Goal: Task Accomplishment & Management: Manage account settings

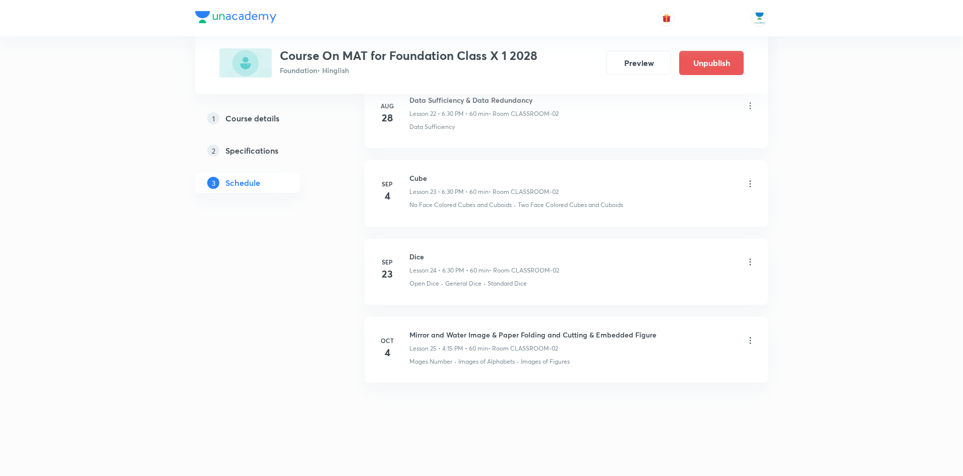
scroll to position [2314, 0]
click at [751, 339] on icon at bounding box center [750, 339] width 10 height 10
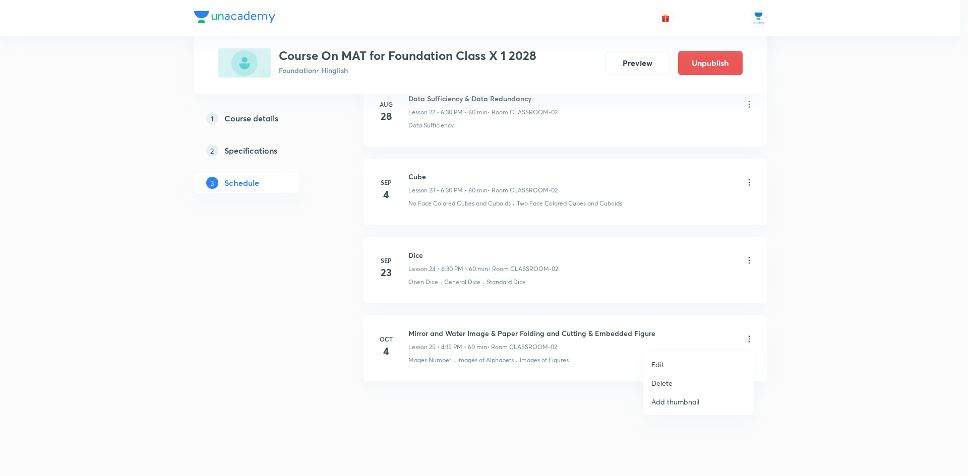
click at [663, 382] on p "Delete" at bounding box center [661, 383] width 21 height 11
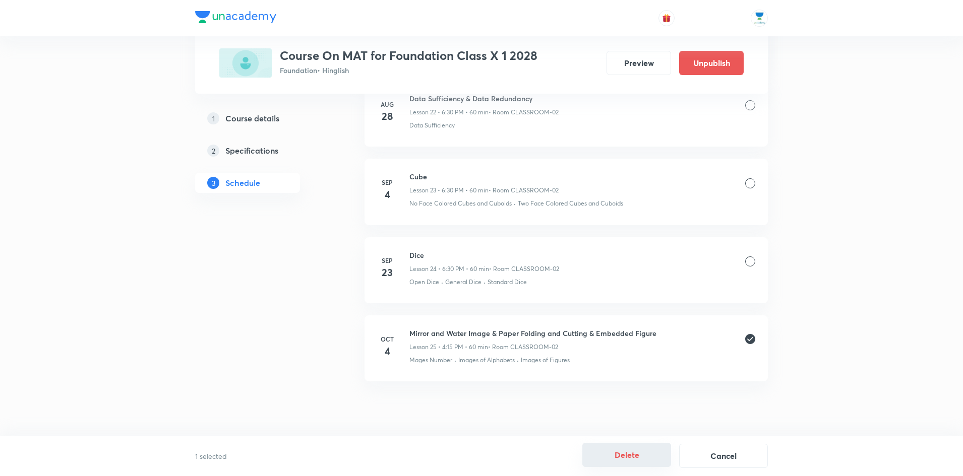
click at [645, 453] on button "Delete" at bounding box center [626, 455] width 89 height 24
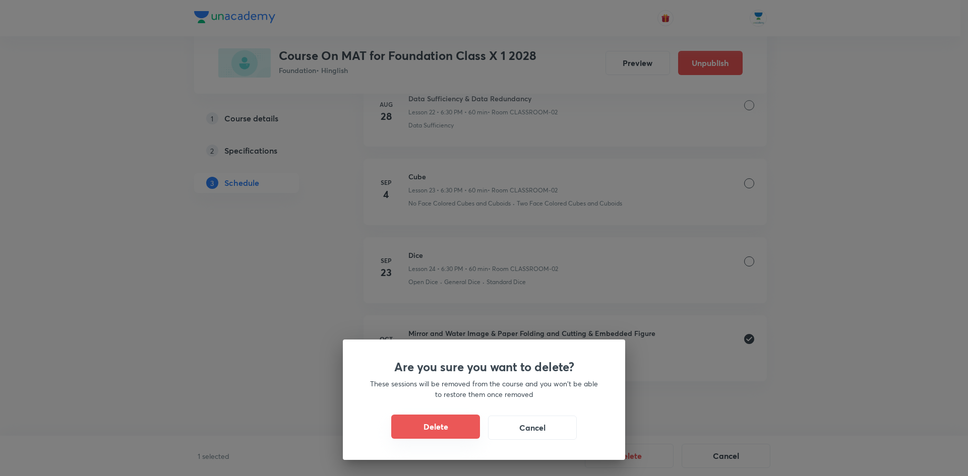
click at [435, 426] on button "Delete" at bounding box center [435, 427] width 89 height 24
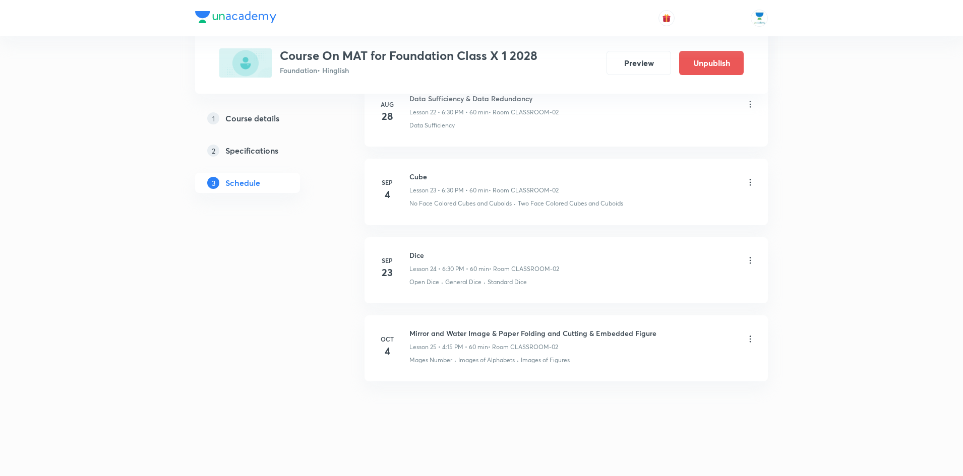
scroll to position [2236, 0]
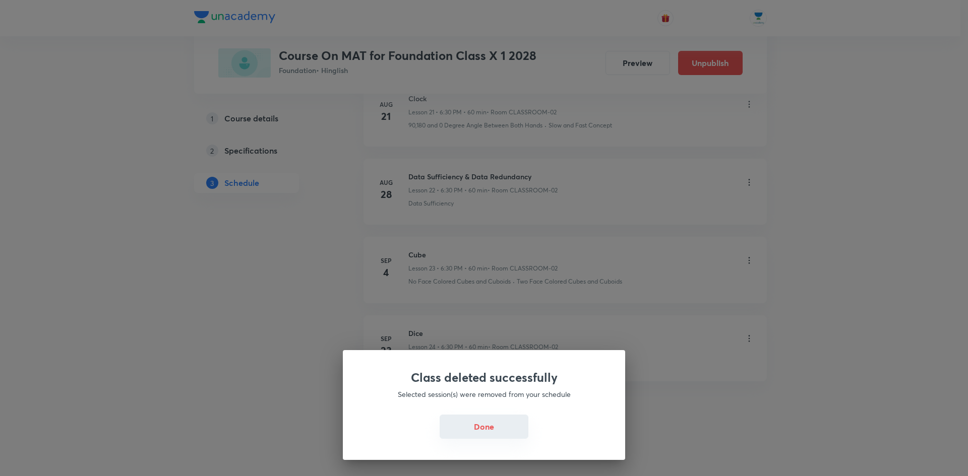
click at [481, 429] on button "Done" at bounding box center [483, 427] width 89 height 24
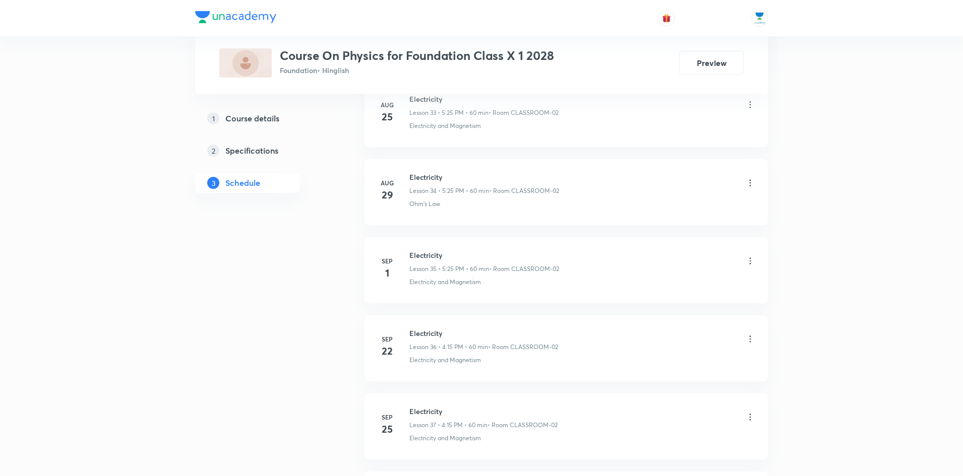
scroll to position [3379, 0]
drag, startPoint x: 443, startPoint y: 333, endPoint x: 409, endPoint y: 333, distance: 34.3
click at [409, 333] on div "Oct 3 Electricity Lesson 39 • 4:15 PM • 60 min • Room CLASSROOM-02 Electricity …" at bounding box center [566, 346] width 378 height 37
copy h6 "Electricity"
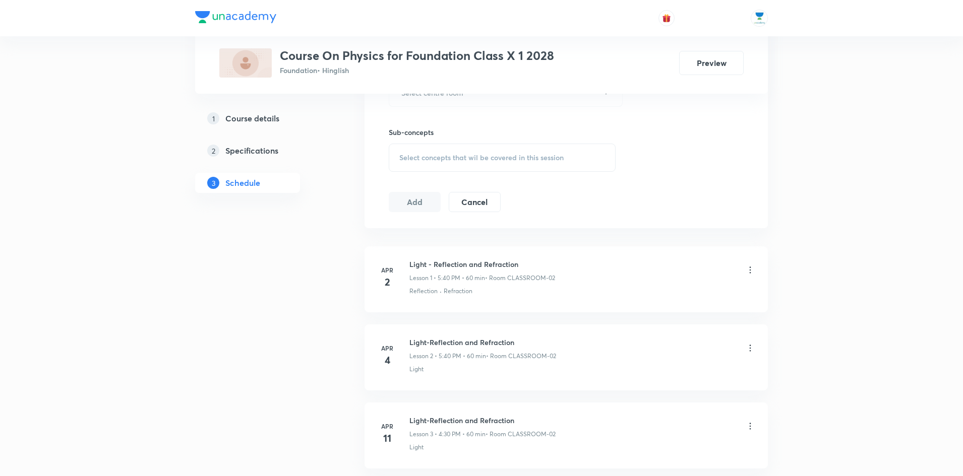
scroll to position [0, 0]
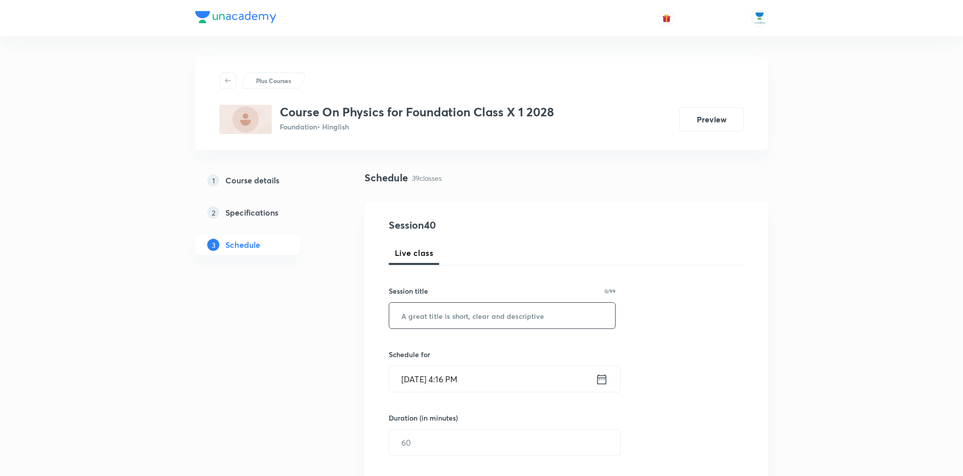
click at [524, 309] on input "text" at bounding box center [502, 316] width 226 height 26
paste input "Electricity"
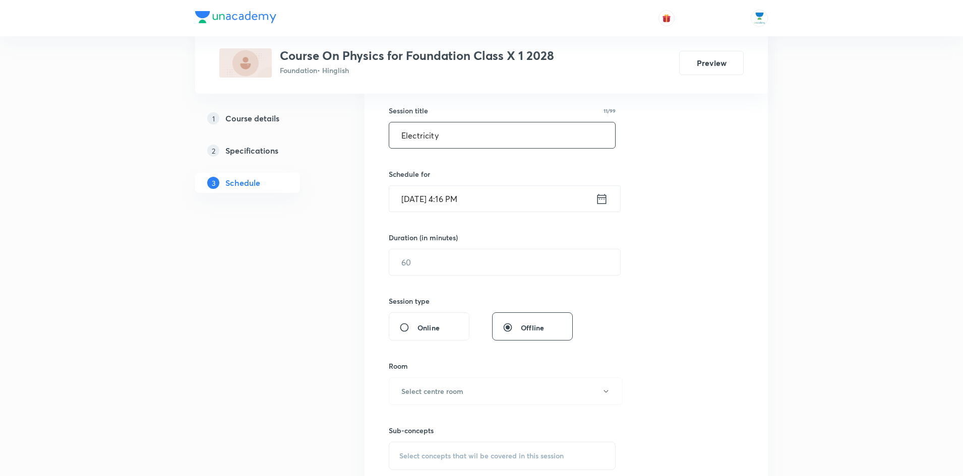
scroll to position [181, 0]
type input "Electricity"
click at [602, 200] on icon at bounding box center [601, 198] width 13 height 14
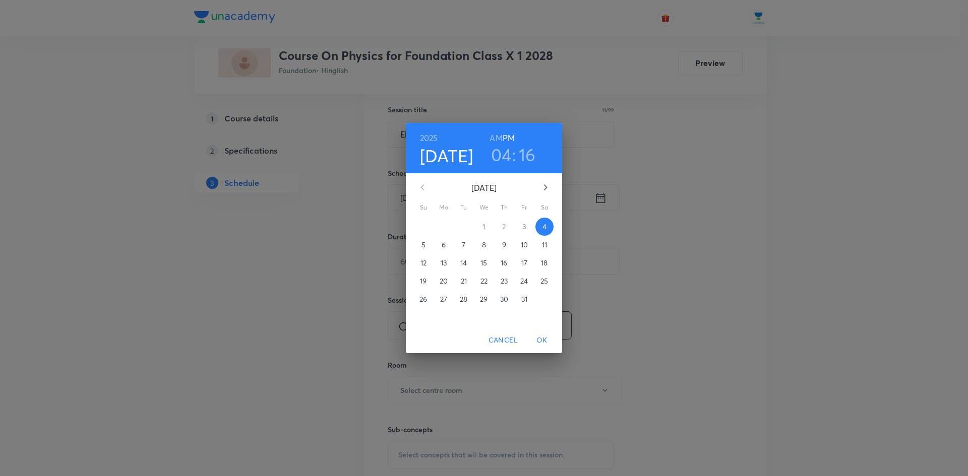
click at [534, 160] on h3 "16" at bounding box center [527, 154] width 17 height 21
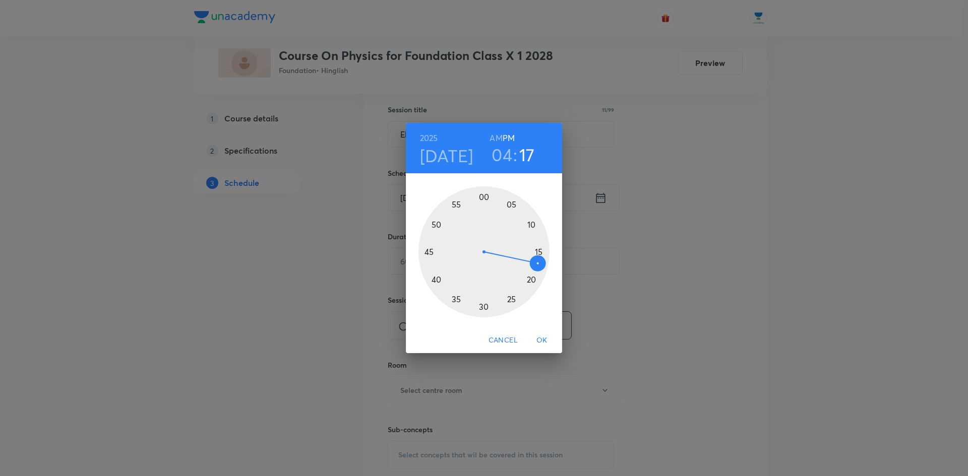
drag, startPoint x: 540, startPoint y: 257, endPoint x: 538, endPoint y: 265, distance: 8.3
click at [538, 265] on div at bounding box center [483, 251] width 131 height 131
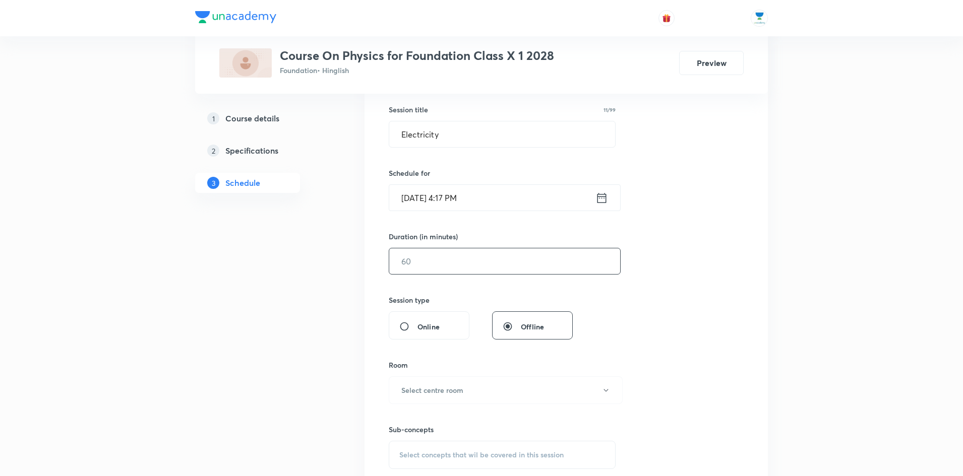
click at [499, 263] on input "text" at bounding box center [504, 261] width 231 height 26
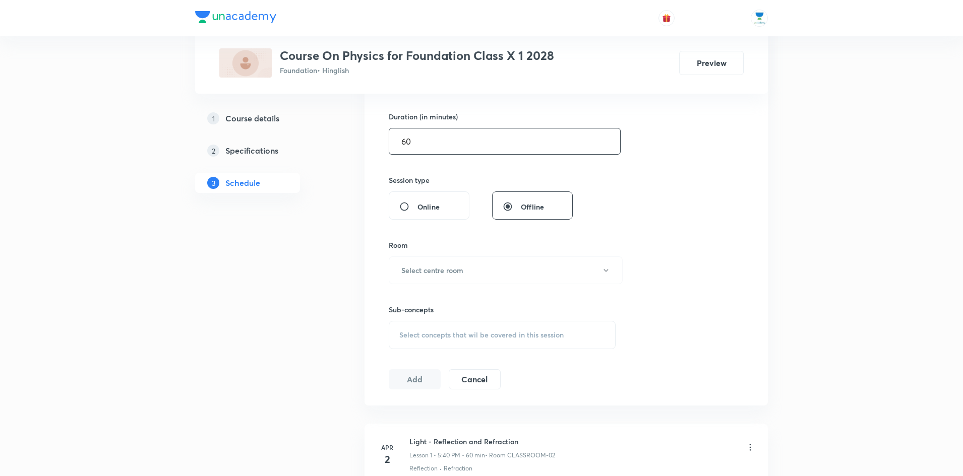
scroll to position [311, 0]
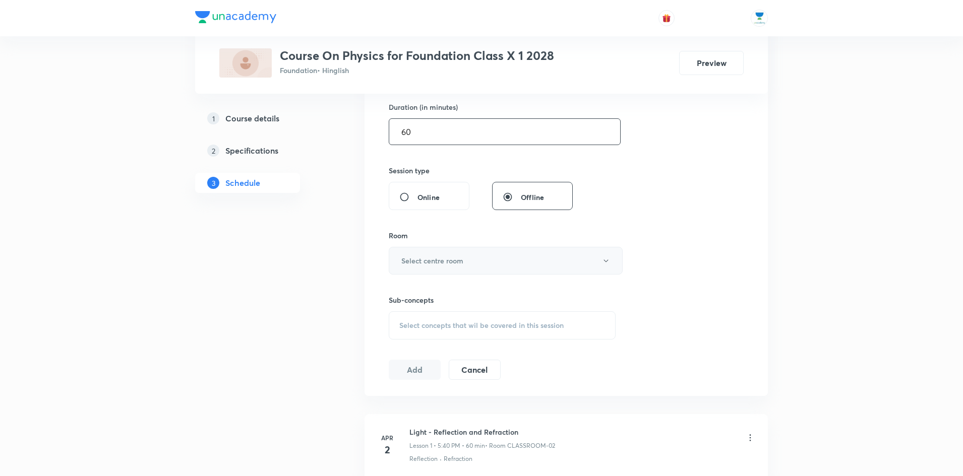
type input "60"
click at [521, 270] on button "Select centre room" at bounding box center [506, 261] width 234 height 28
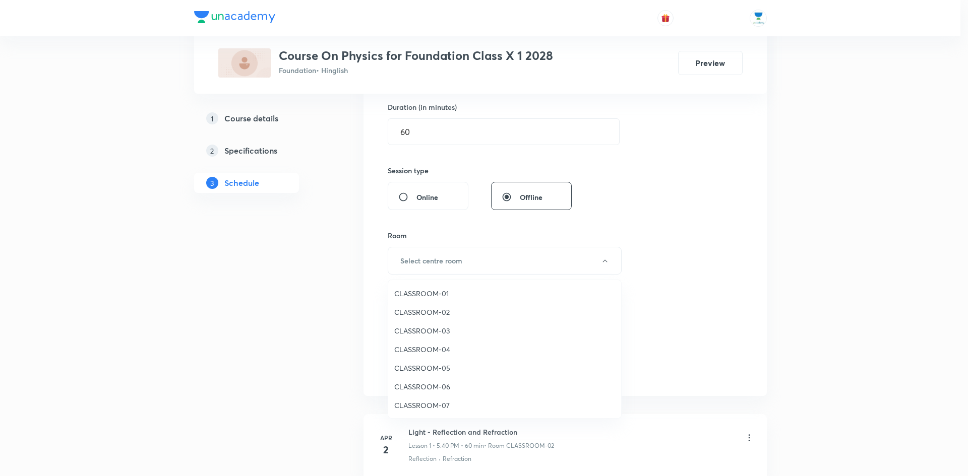
click at [435, 314] on span "CLASSROOM-02" at bounding box center [504, 312] width 221 height 11
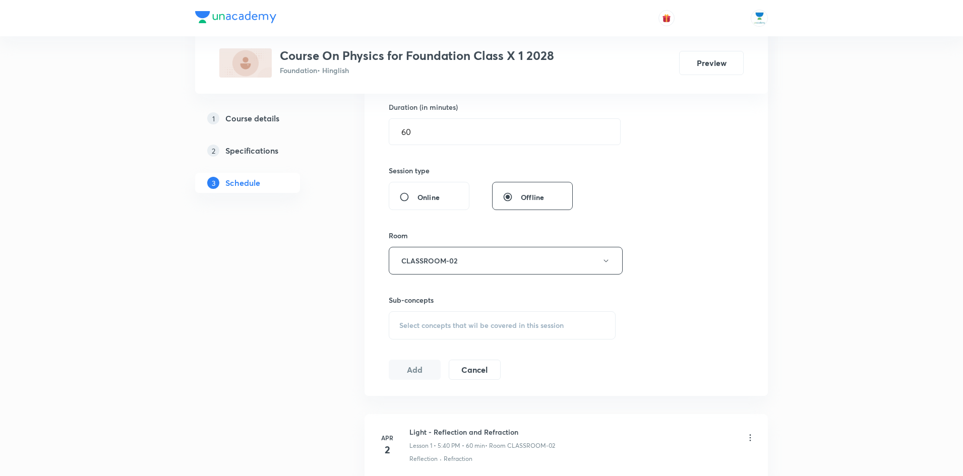
click at [466, 331] on div "Select concepts that wil be covered in this session" at bounding box center [502, 325] width 227 height 28
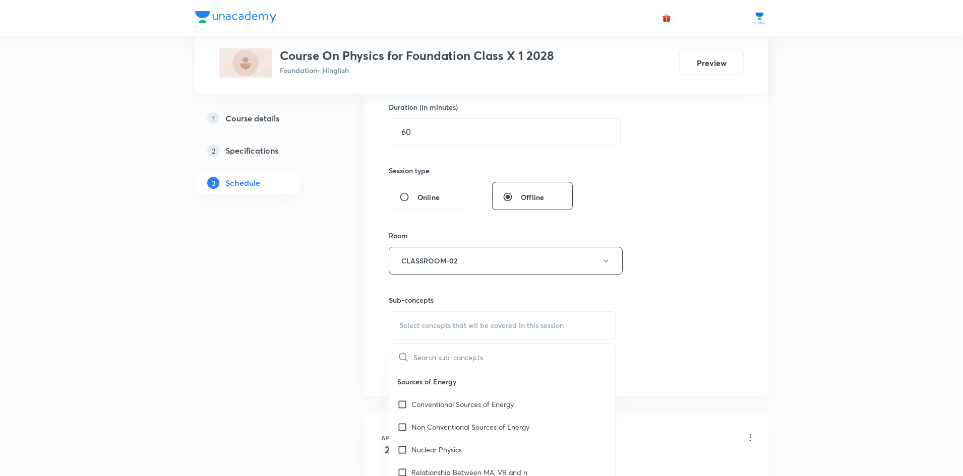
click at [471, 355] on input "text" at bounding box center [514, 357] width 202 height 26
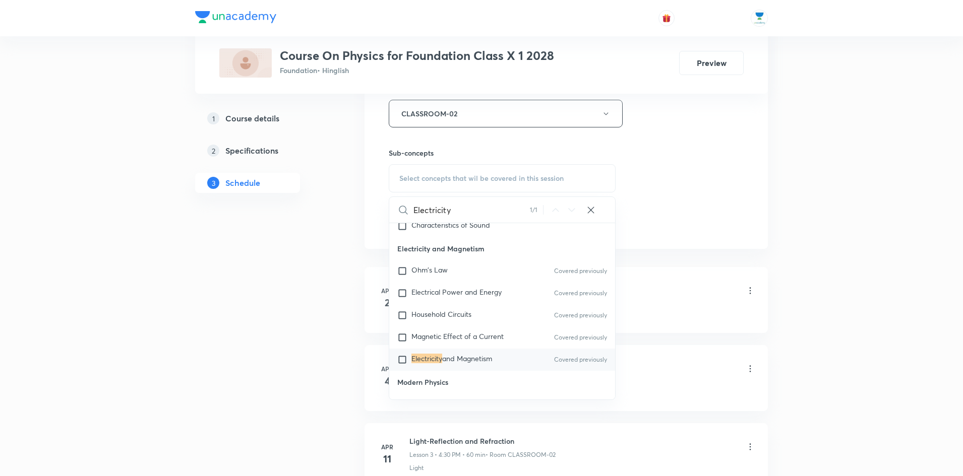
scroll to position [460, 0]
type input "Electricity"
click at [402, 353] on input "checkbox" at bounding box center [404, 358] width 14 height 10
checkbox input "true"
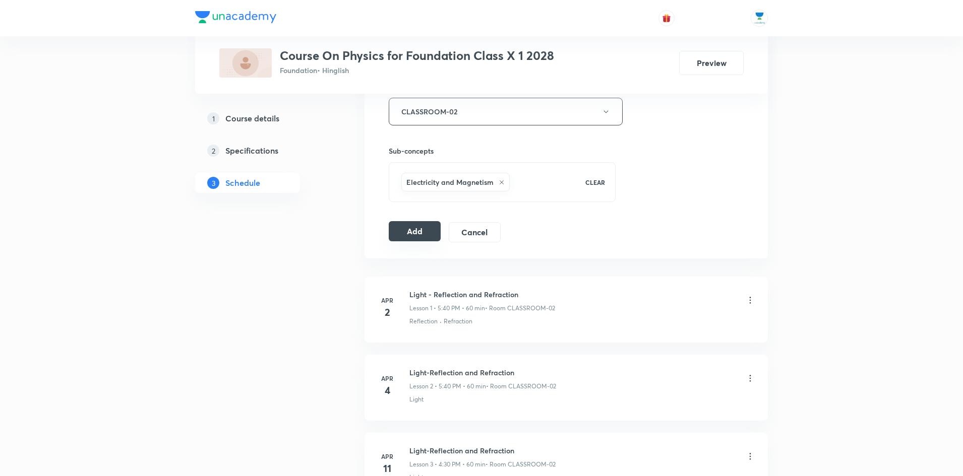
click at [405, 231] on button "Add" at bounding box center [415, 231] width 52 height 20
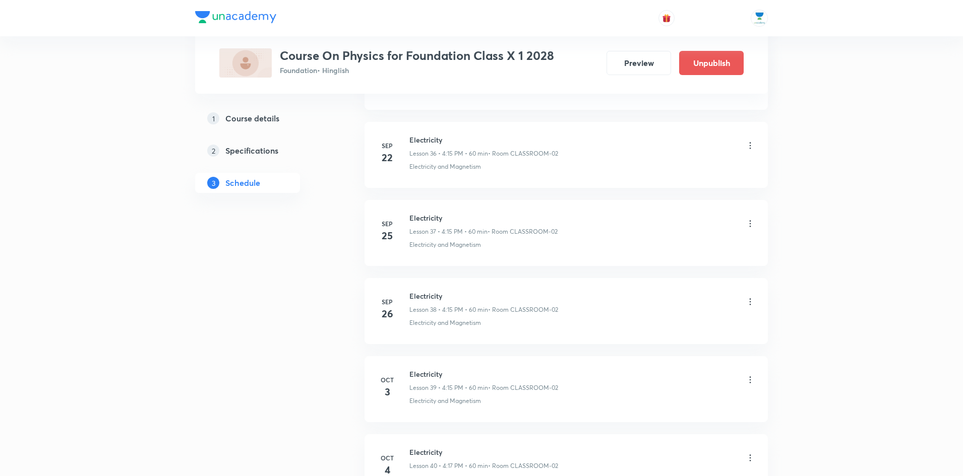
scroll to position [2873, 0]
